Goal: Task Accomplishment & Management: Use online tool/utility

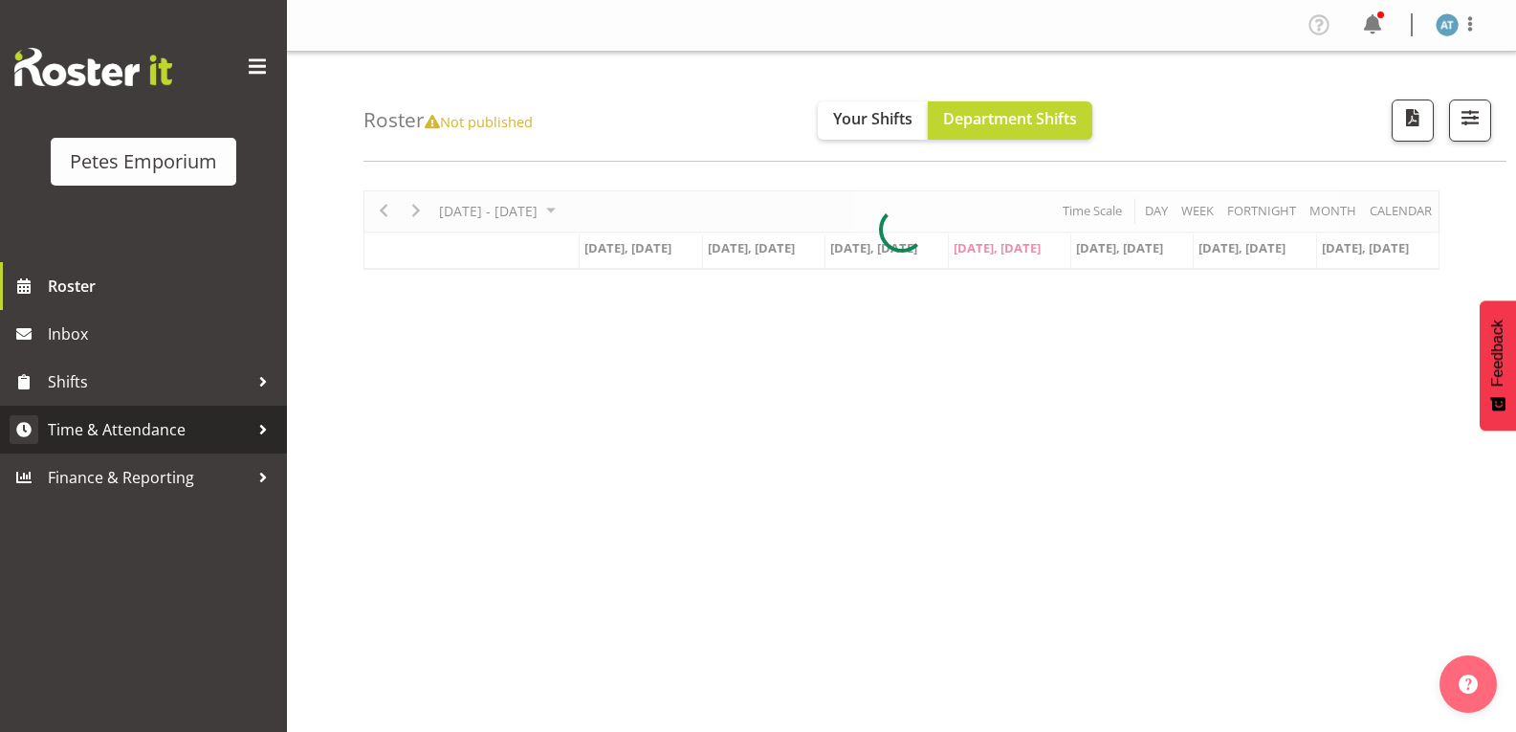
click at [194, 432] on span "Time & Attendance" at bounding box center [148, 429] width 201 height 29
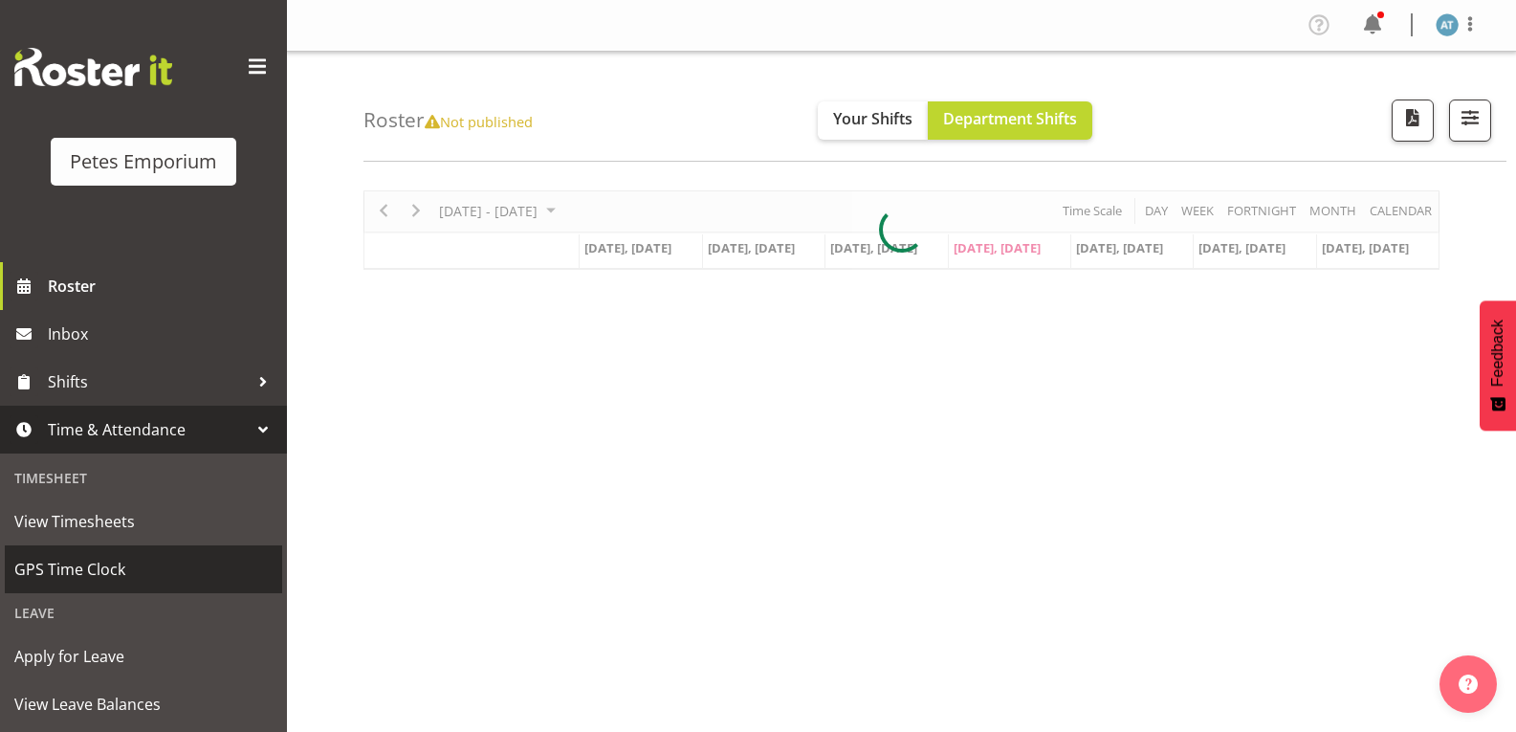
click at [167, 577] on span "GPS Time Clock" at bounding box center [143, 569] width 258 height 29
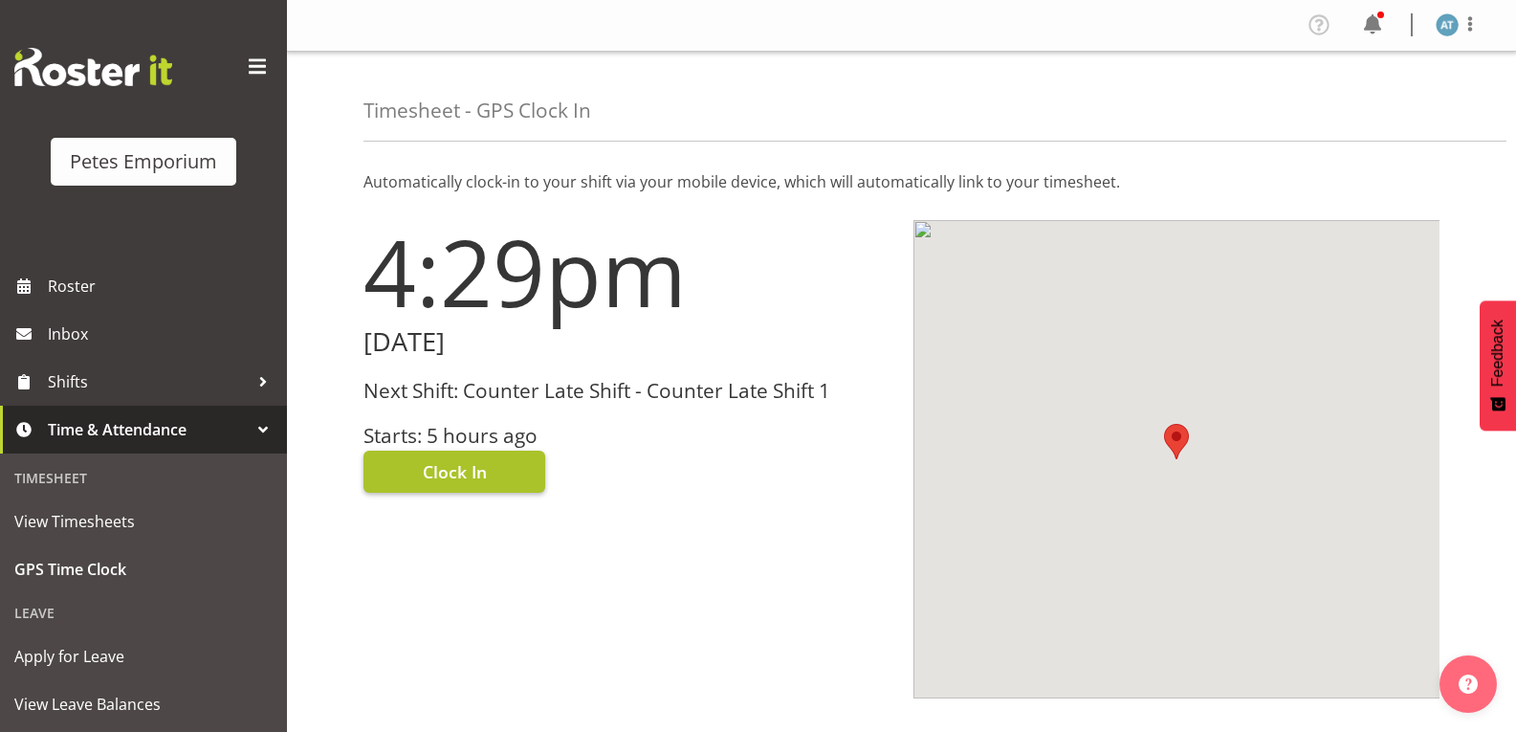
click at [488, 477] on button "Clock In" at bounding box center [454, 471] width 182 height 42
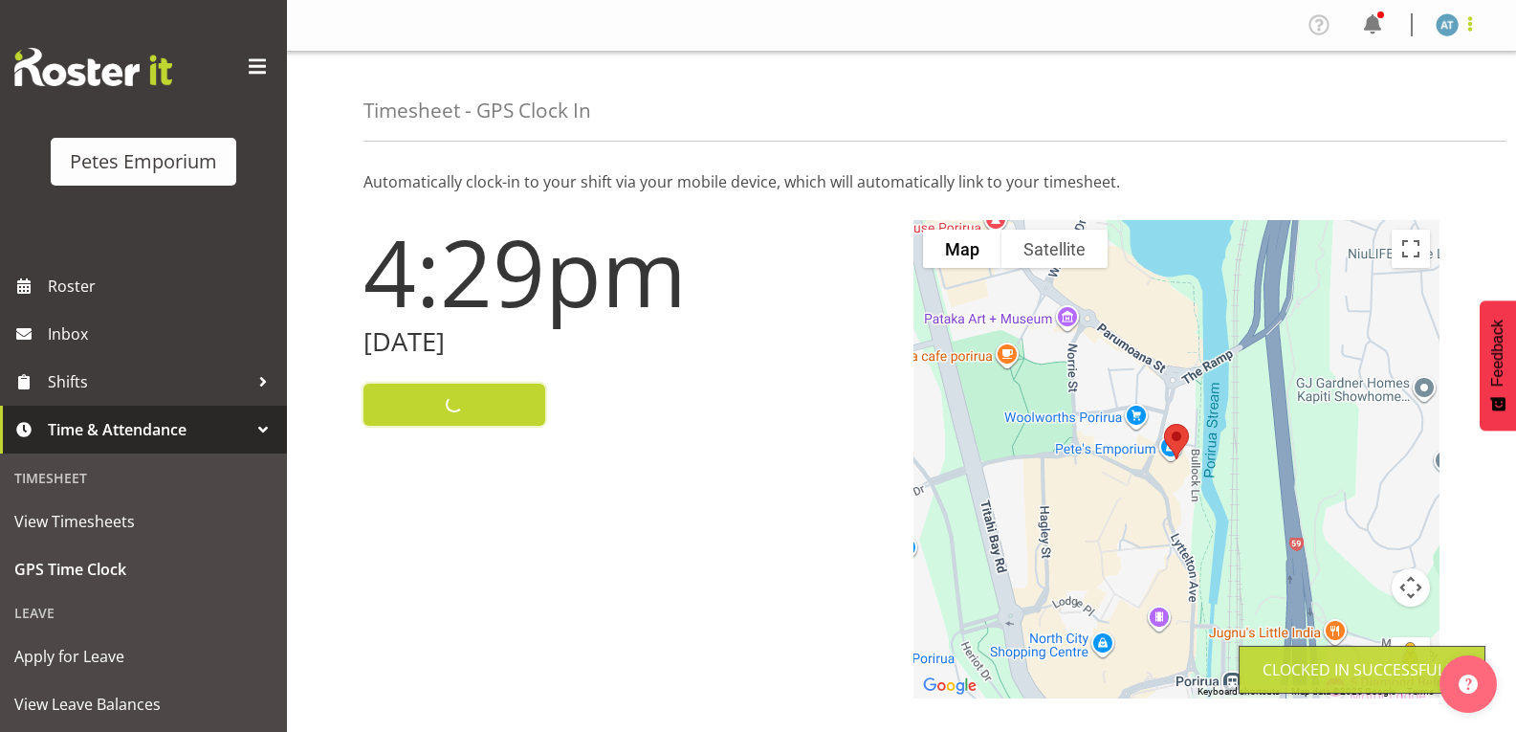
click at [1467, 26] on span at bounding box center [1470, 23] width 23 height 23
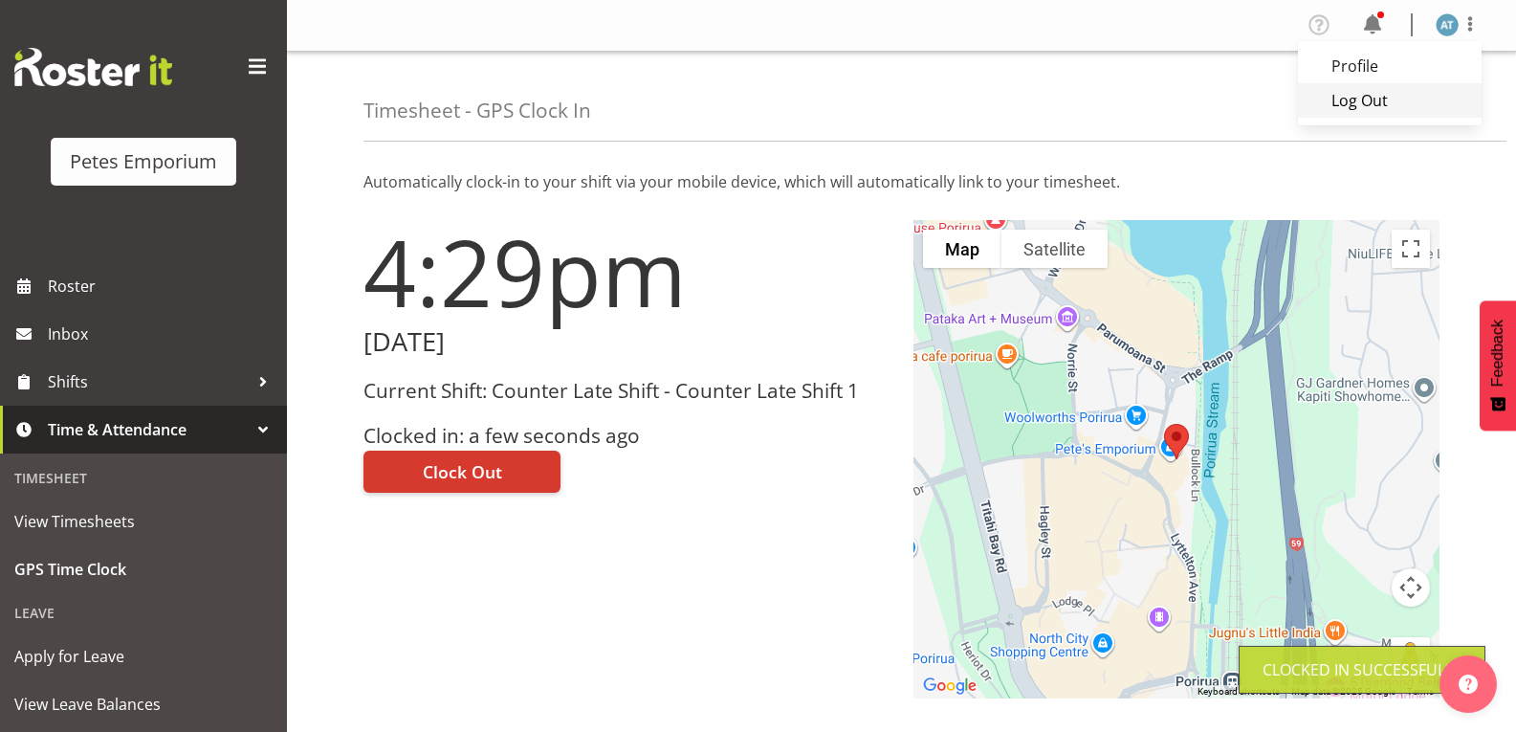
click at [1384, 108] on link "Log Out" at bounding box center [1390, 100] width 184 height 34
